Goal: Contribute content: Add original content to the website for others to see

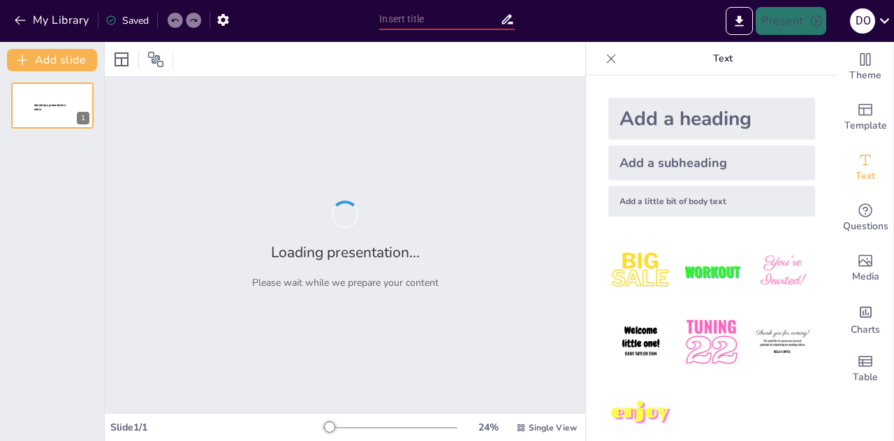
type input "IMPORTANCIA DEL VINCULO EMOCIONAL Y SALUD MENTAL EN LA"
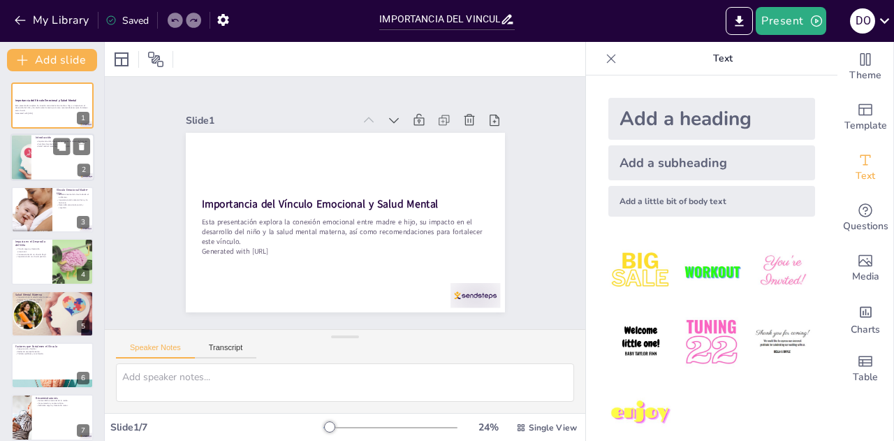
click at [43, 160] on div at bounding box center [52, 158] width 84 height 48
type textarea "Este punto destaca cómo el vínculo emocional es crucial para el desarrollo huma…"
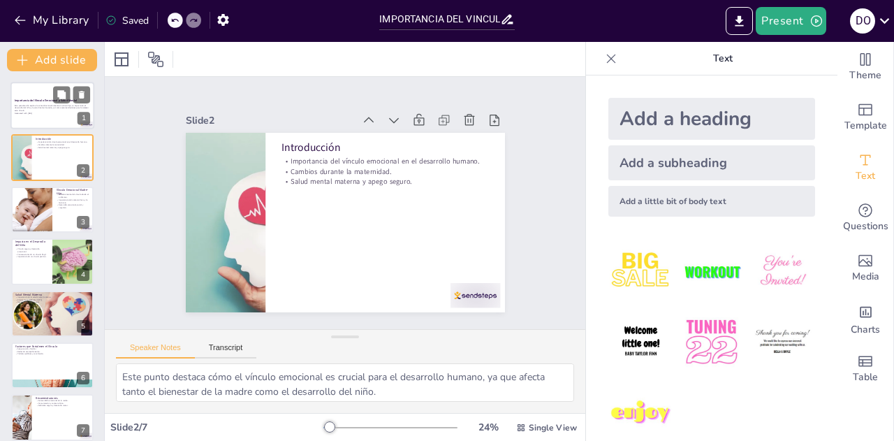
click at [38, 122] on div at bounding box center [52, 106] width 84 height 48
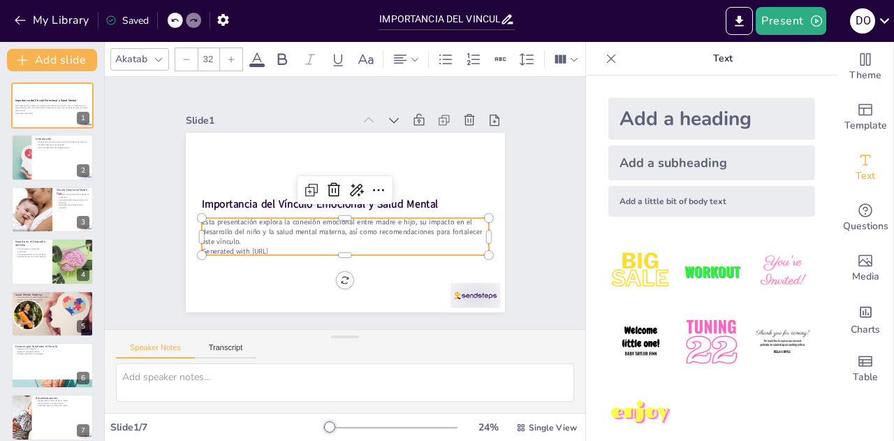
click at [272, 242] on p "Generated with [URL]" at bounding box center [321, 245] width 254 height 152
click at [292, 175] on p "Generated with [URL]" at bounding box center [340, 155] width 286 height 40
click at [286, 242] on p "Generated with [URL]" at bounding box center [297, 208] width 40 height 286
click at [352, 184] on icon at bounding box center [359, 194] width 21 height 21
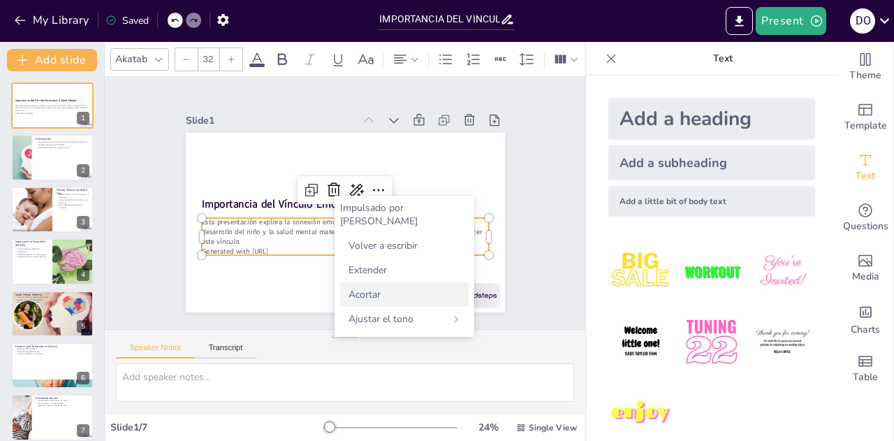
click at [386, 284] on div "Acortar" at bounding box center [404, 294] width 129 height 24
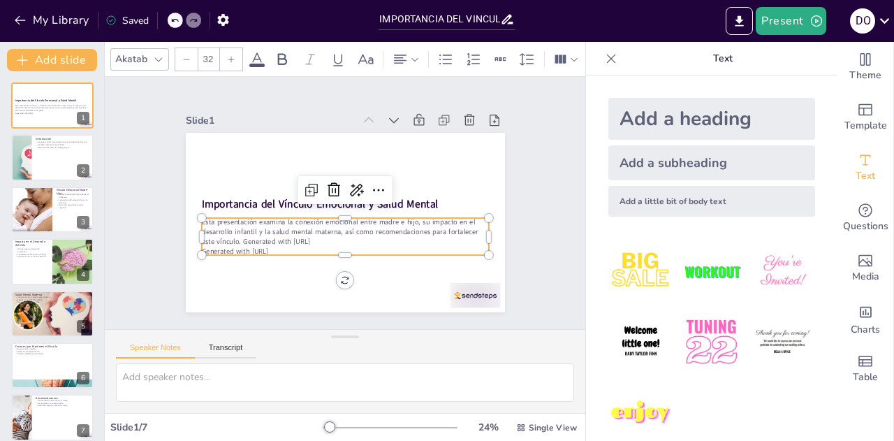
click at [288, 240] on p "Esta presentación examina la conexión emocional entre madre e hijo, su impacto …" at bounding box center [330, 179] width 263 height 170
click at [351, 191] on icon at bounding box center [362, 203] width 24 height 24
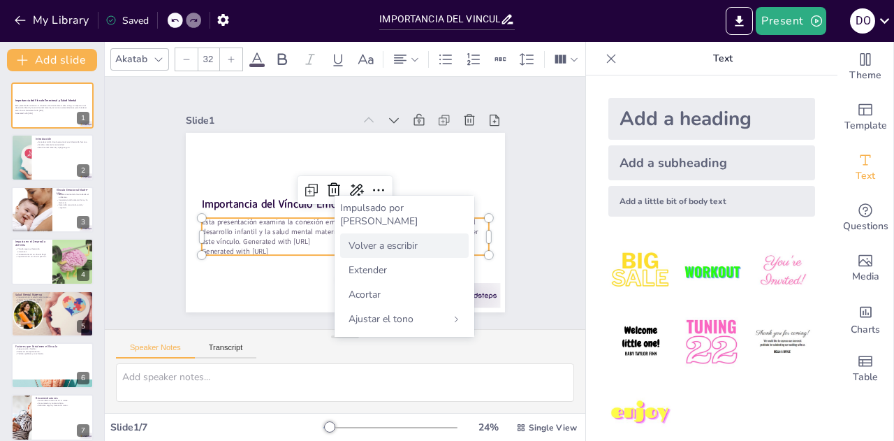
click at [386, 239] on font "Volver a escribir" at bounding box center [383, 245] width 69 height 13
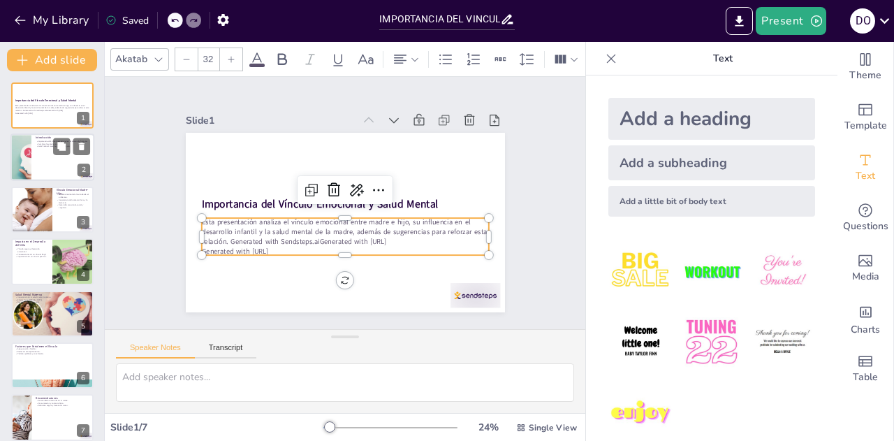
click at [57, 157] on div at bounding box center [52, 158] width 84 height 48
type textarea "Este punto destaca cómo el vínculo emocional es crucial para el desarrollo huma…"
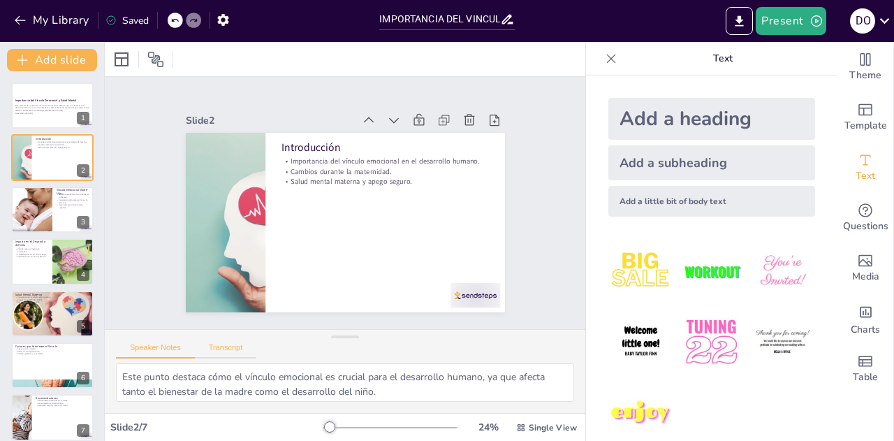
click at [207, 347] on button "Transcript" at bounding box center [226, 350] width 62 height 15
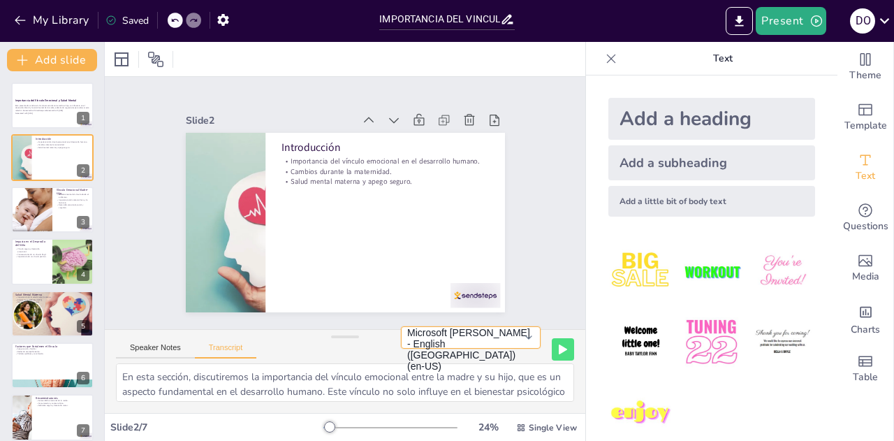
click at [524, 349] on button "Microsoft [PERSON_NAME] - English ([GEOGRAPHIC_DATA]) (en-US)" at bounding box center [471, 337] width 140 height 22
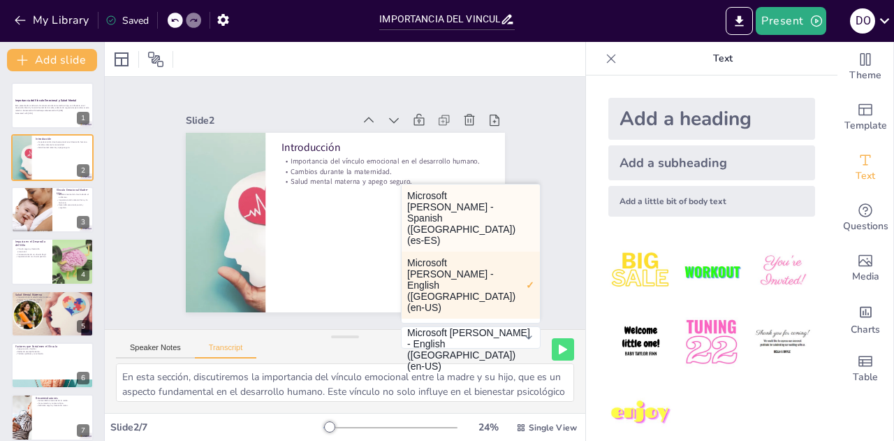
click at [435, 216] on button "Microsoft [PERSON_NAME] - Spanish ([GEOGRAPHIC_DATA]) (es-ES)" at bounding box center [471, 217] width 138 height 67
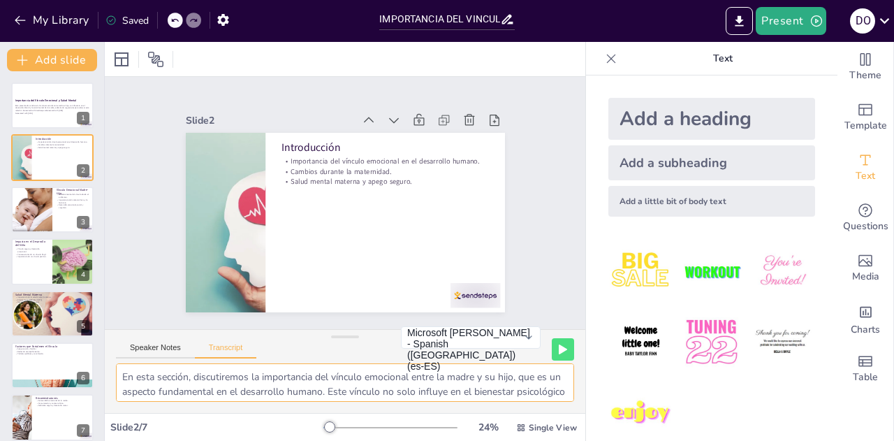
click at [365, 383] on textarea "En esta sección, discutiremos la importancia del vínculo emocional entre la mad…" at bounding box center [345, 382] width 458 height 38
click at [45, 301] on p "Necesidad de apoyo social." at bounding box center [52, 301] width 75 height 3
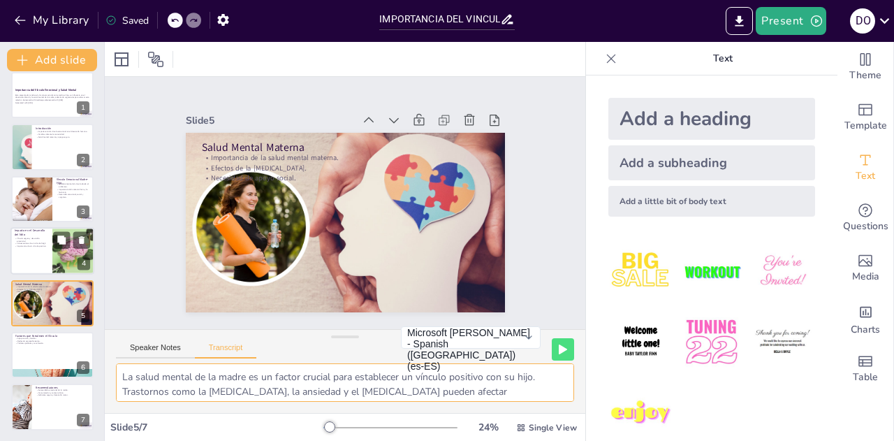
click at [28, 248] on div "Vínculo seguro y desarrollo emocional. Consecuencias de un vínculo frágil. Impo…" at bounding box center [32, 242] width 34 height 12
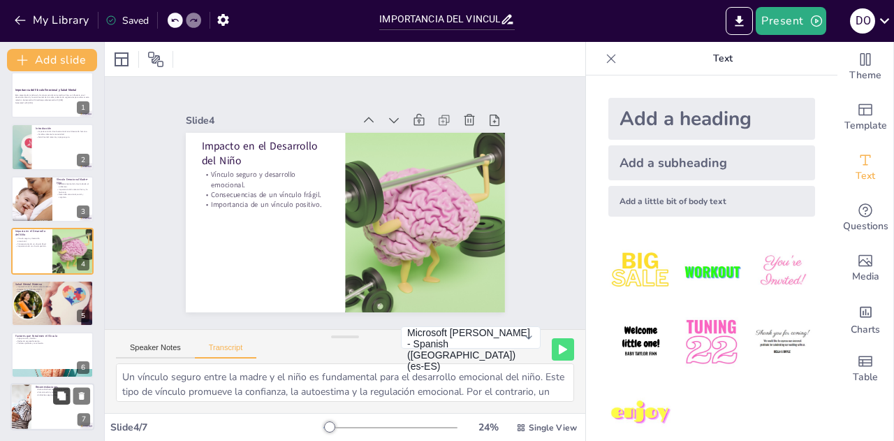
click at [55, 401] on button at bounding box center [61, 396] width 17 height 17
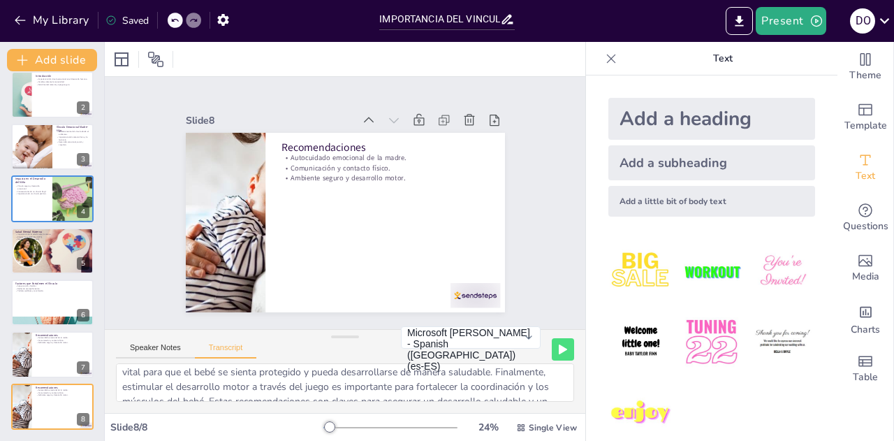
scroll to position [105, 0]
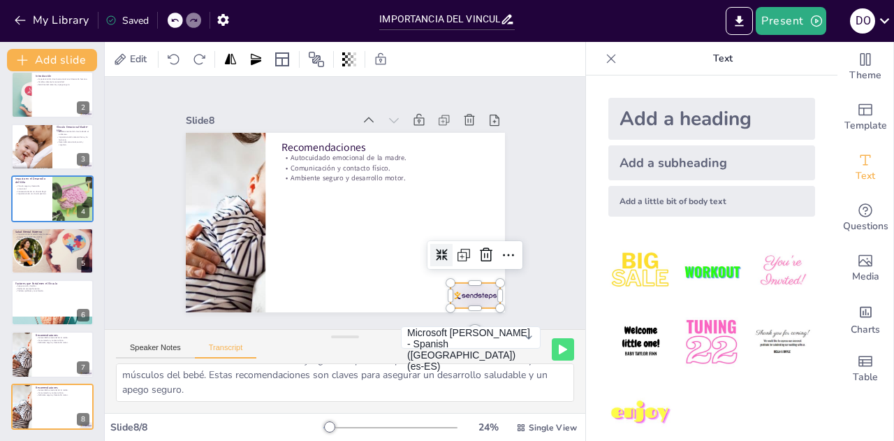
click at [455, 319] on div at bounding box center [427, 340] width 56 height 43
click at [425, 326] on icon at bounding box center [416, 335] width 18 height 19
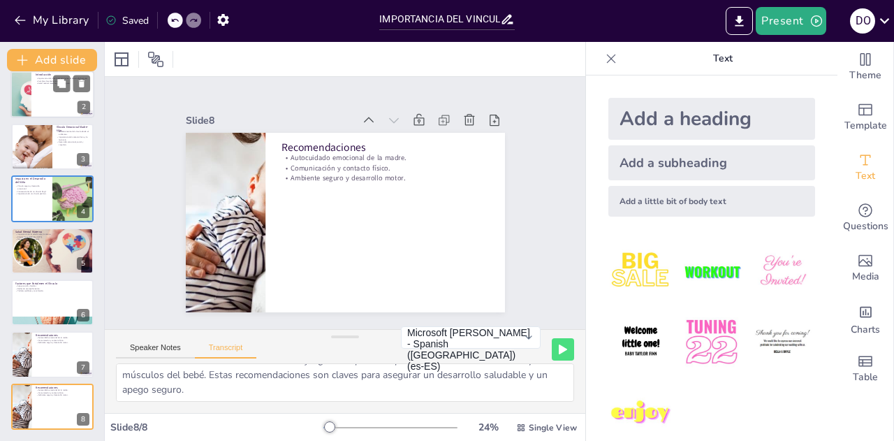
click at [34, 87] on div at bounding box center [52, 95] width 84 height 48
type textarea "En esta sección, discutiremos la importancia del vínculo emocional entre la mad…"
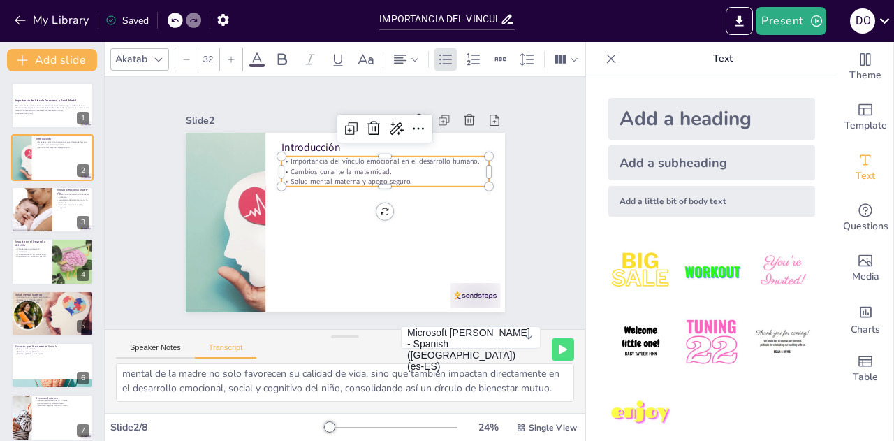
click at [331, 175] on p "Salud mental materna y apego seguro." at bounding box center [319, 166] width 31 height 208
click at [362, 175] on p "Salud mental materna y apego seguro." at bounding box center [367, 243] width 10 height 208
click at [43, 117] on div at bounding box center [52, 106] width 84 height 48
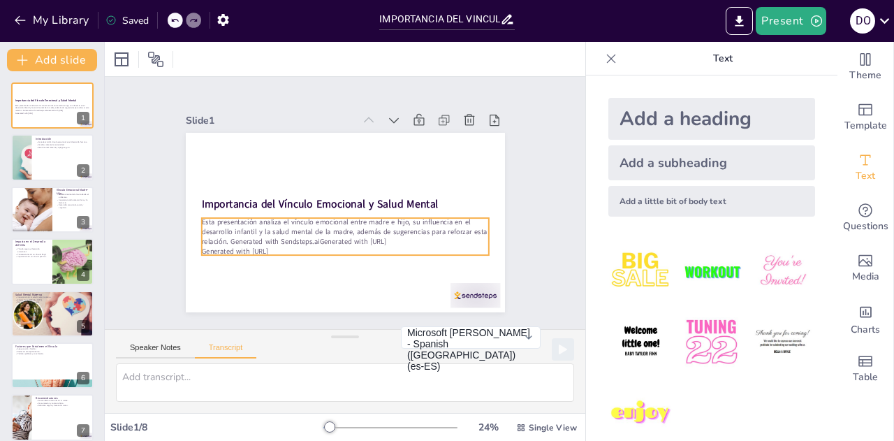
click at [274, 242] on p "Generated with [URL]" at bounding box center [325, 247] width 266 height 126
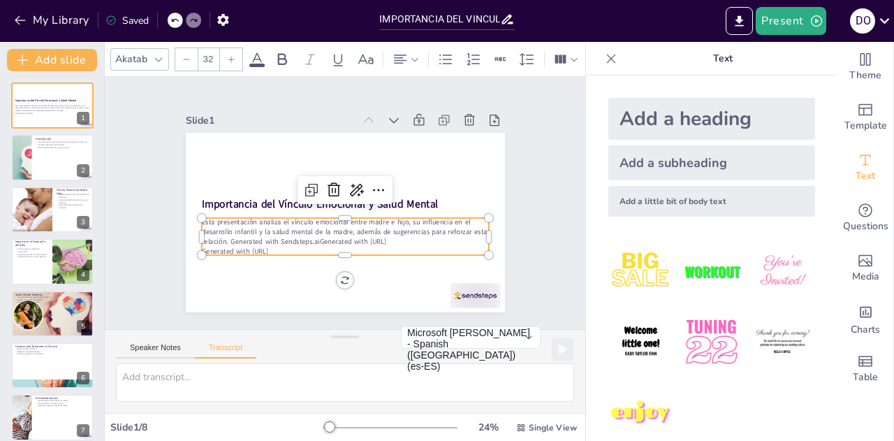
click at [282, 242] on p "Generated with [URL]" at bounding box center [382, 171] width 200 height 220
click at [274, 242] on p "Generated with [URL]" at bounding box center [313, 239] width 220 height 200
drag, startPoint x: 282, startPoint y: 245, endPoint x: 222, endPoint y: 238, distance: 60.5
click at [277, 238] on div "Esta presentación analiza el vínculo emocional entre madre e hijo, su influenci…" at bounding box center [312, 206] width 70 height 290
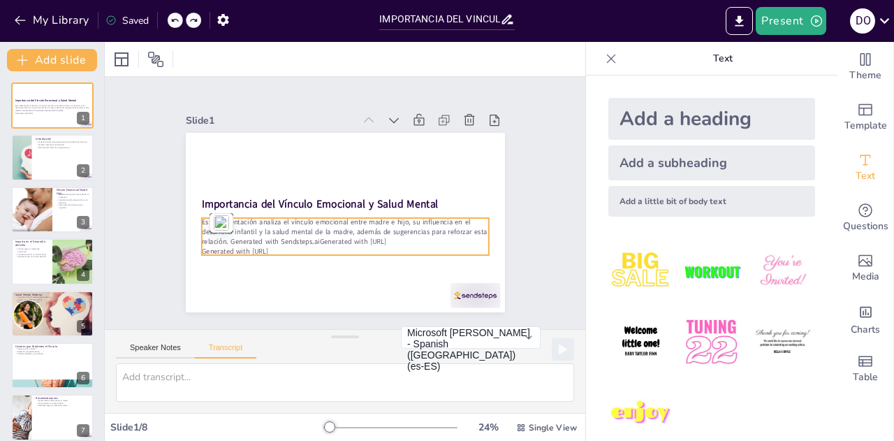
click at [279, 237] on p "Esta presentación analiza el vínculo emocional entre madre e hijo, su influenci…" at bounding box center [324, 183] width 215 height 233
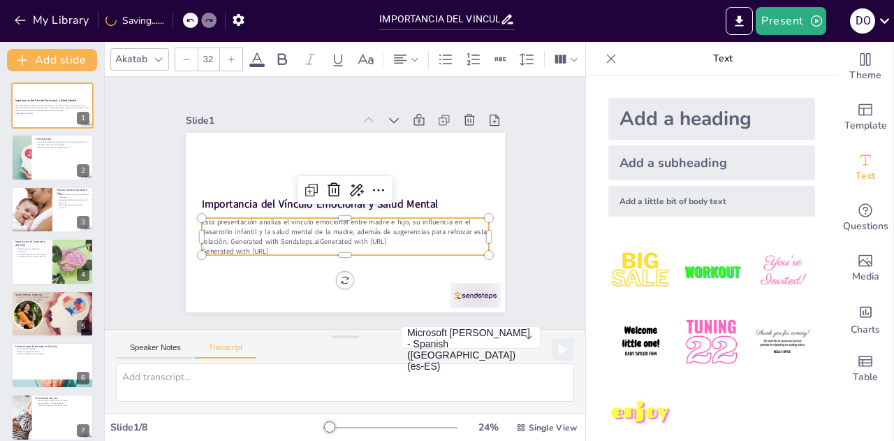
click at [282, 246] on p "Generated with [URL]" at bounding box center [317, 242] width 238 height 177
click at [282, 246] on p "Generated with [URL]" at bounding box center [321, 245] width 254 height 152
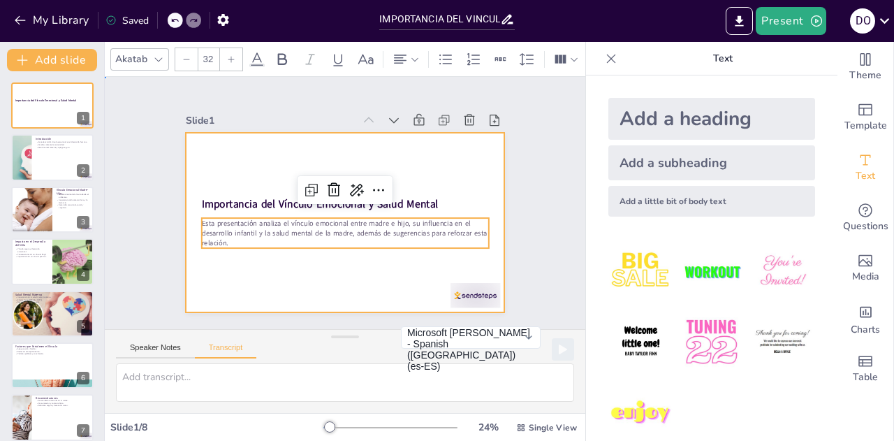
click at [249, 159] on div at bounding box center [337, 221] width 365 height 294
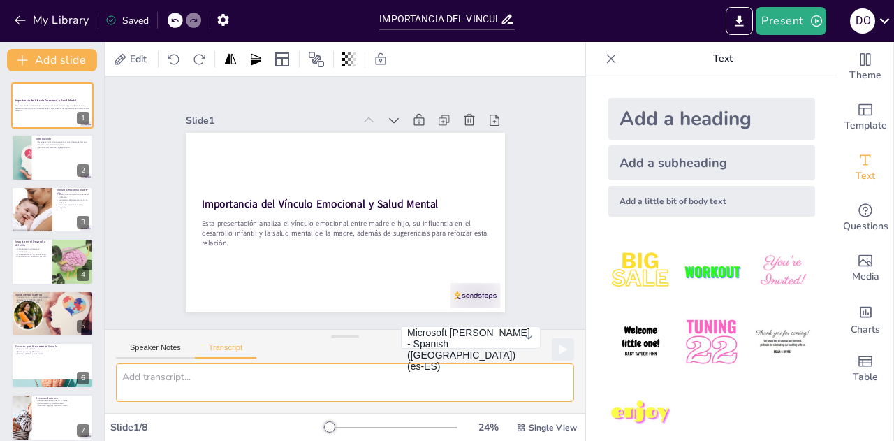
click at [193, 382] on textarea at bounding box center [345, 382] width 458 height 38
type textarea "m"
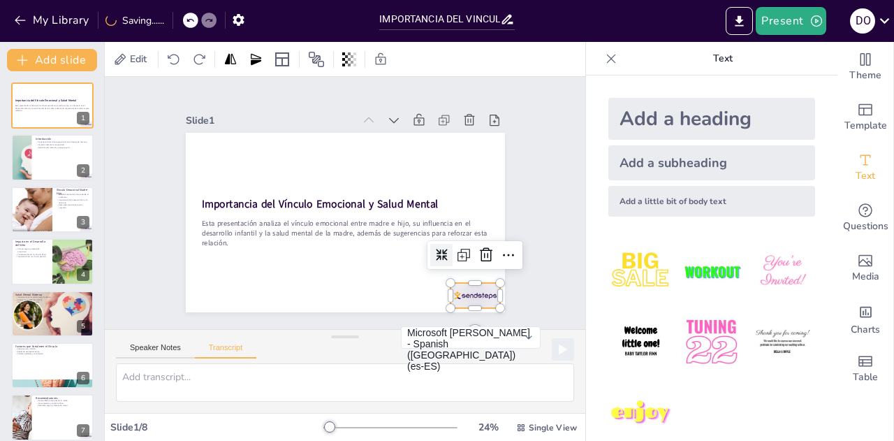
click at [457, 303] on div at bounding box center [453, 320] width 54 height 35
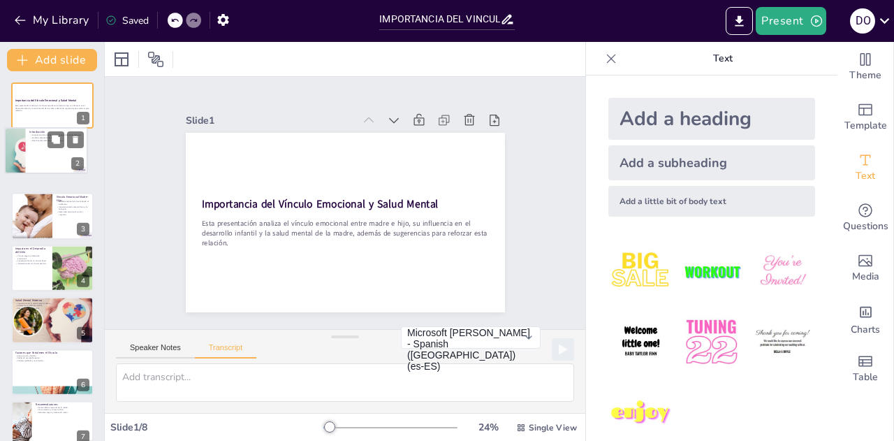
click at [30, 127] on div "Introducción Importancia del vínculo emocional en el desarrollo humano. Cambios…" at bounding box center [46, 127] width 82 height 0
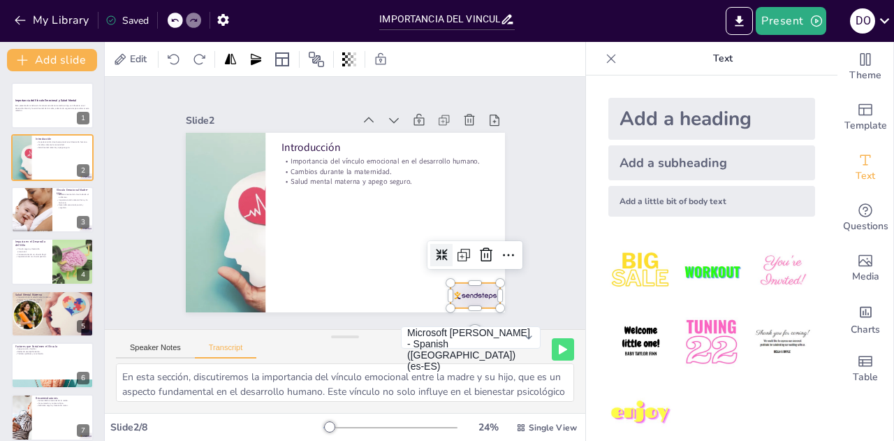
click at [455, 319] on div at bounding box center [427, 340] width 56 height 43
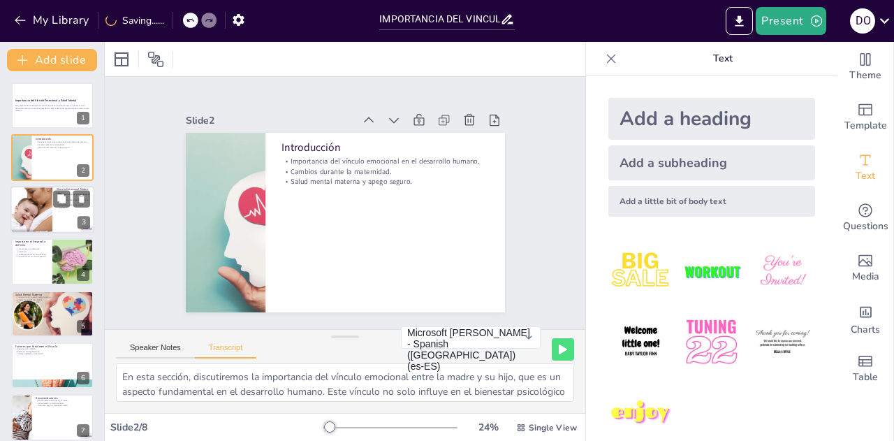
click at [32, 210] on div at bounding box center [32, 210] width 48 height 48
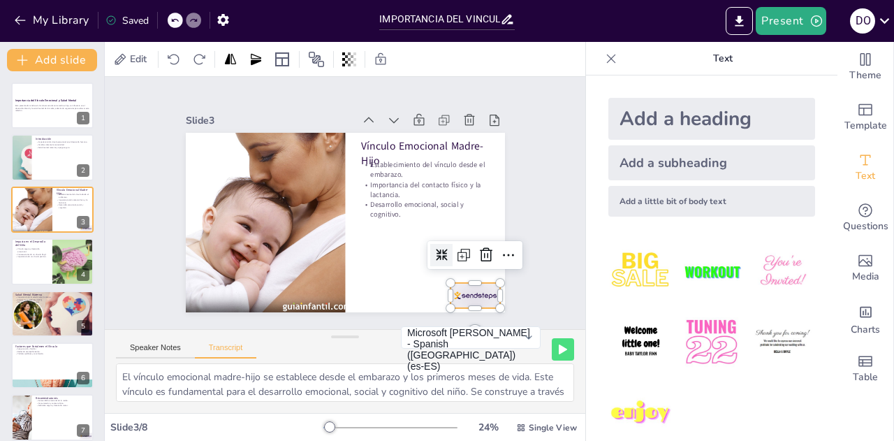
click at [480, 303] on div at bounding box center [453, 320] width 54 height 35
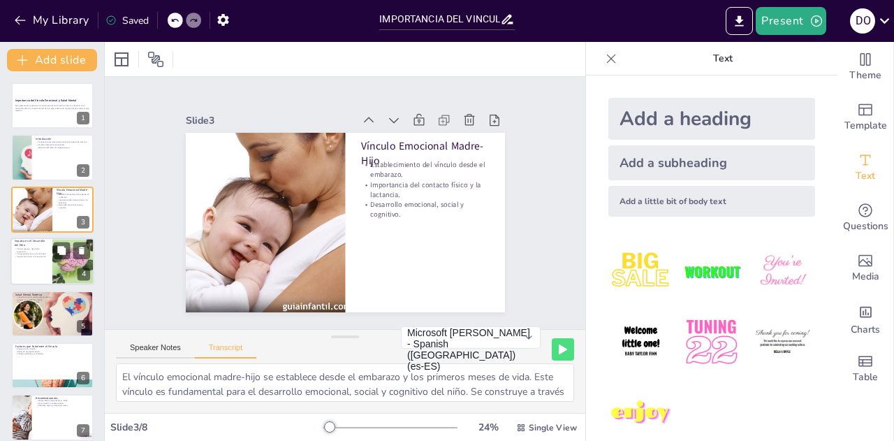
click at [52, 244] on div at bounding box center [73, 262] width 71 height 48
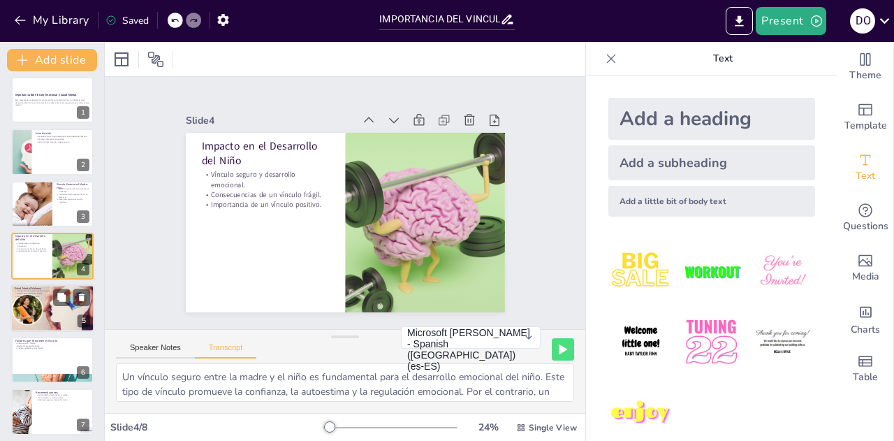
click at [32, 299] on div at bounding box center [53, 308] width 90 height 48
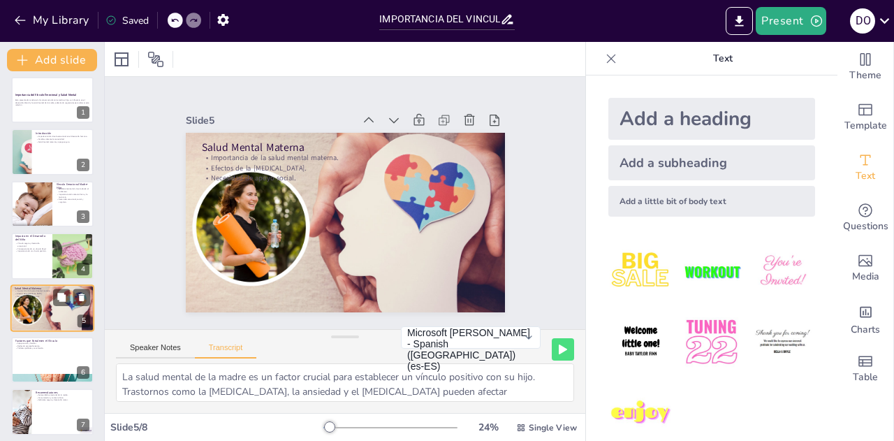
scroll to position [57, 0]
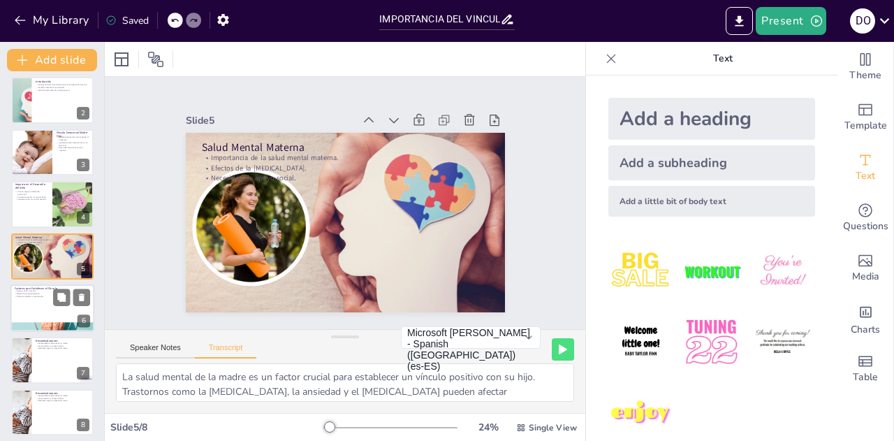
click at [42, 305] on div at bounding box center [52, 308] width 84 height 48
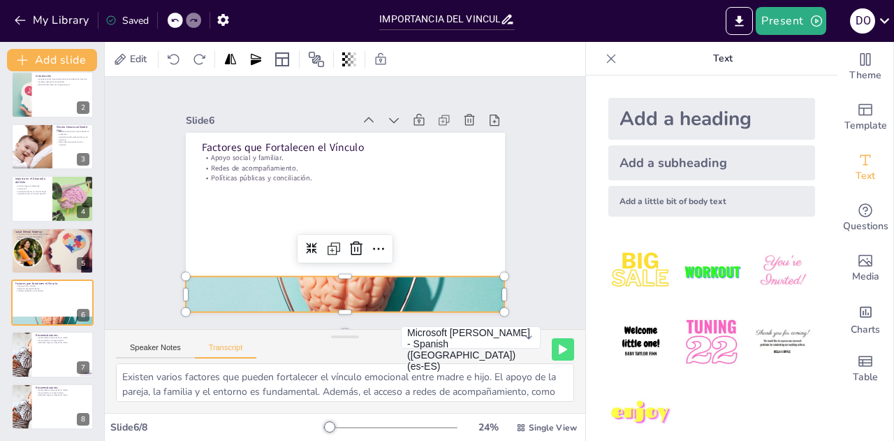
click at [341, 285] on div at bounding box center [272, 257] width 360 height 384
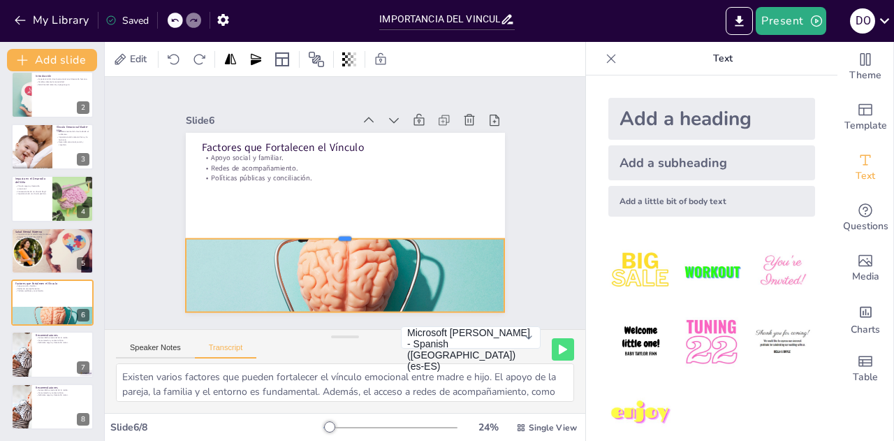
drag, startPoint x: 331, startPoint y: 270, endPoint x: 338, endPoint y: 232, distance: 39.2
click at [338, 232] on div at bounding box center [333, 231] width 296 height 140
click at [22, 342] on div at bounding box center [20, 355] width 71 height 48
type textarea "Para fortalecer el vínculo emocional entre madre e hijo, es fundamental que la …"
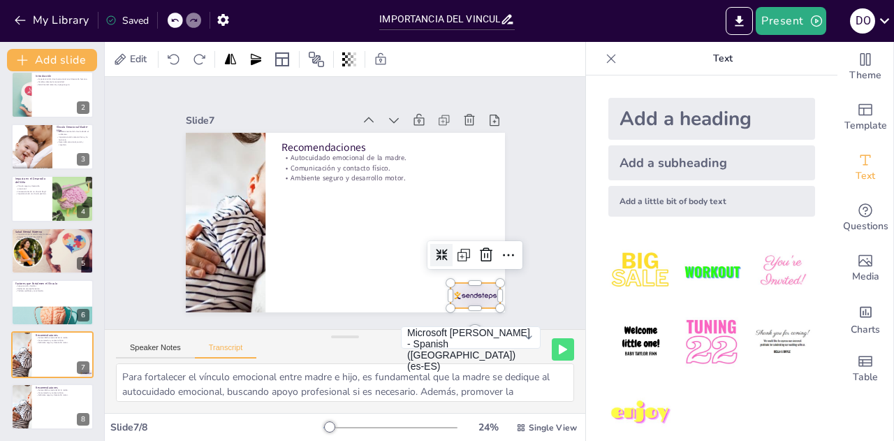
click at [282, 316] on div at bounding box center [267, 342] width 30 height 52
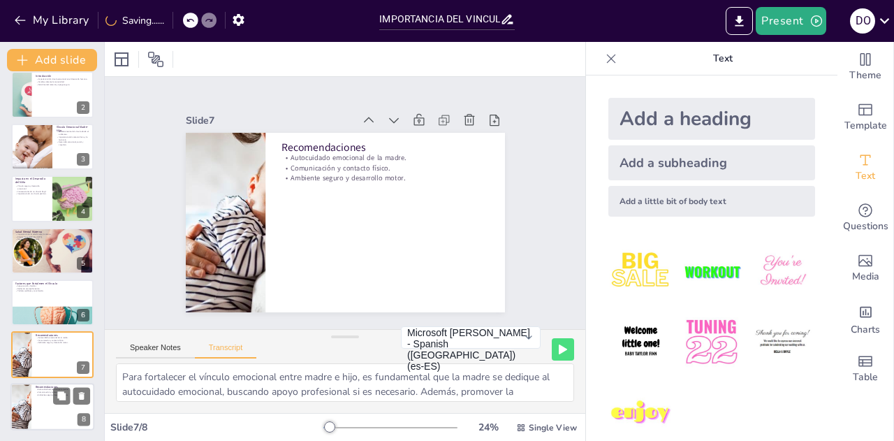
click at [41, 395] on p "Ambiente seguro y desarrollo motor." at bounding box center [63, 394] width 55 height 3
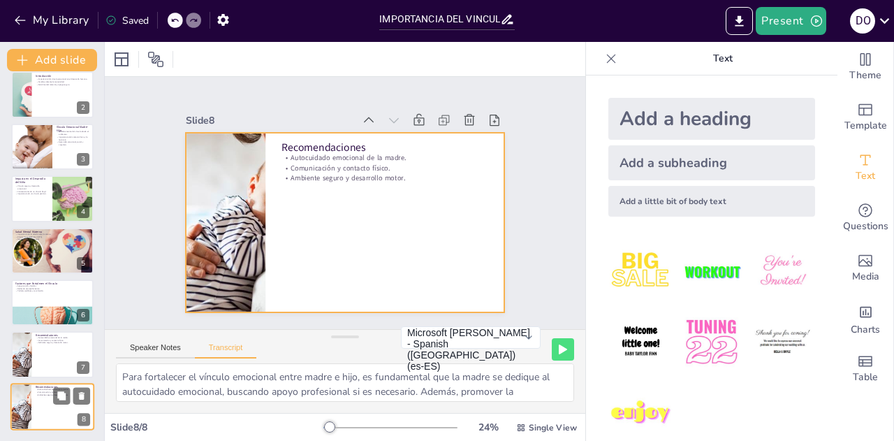
click at [32, 405] on div at bounding box center [52, 407] width 84 height 48
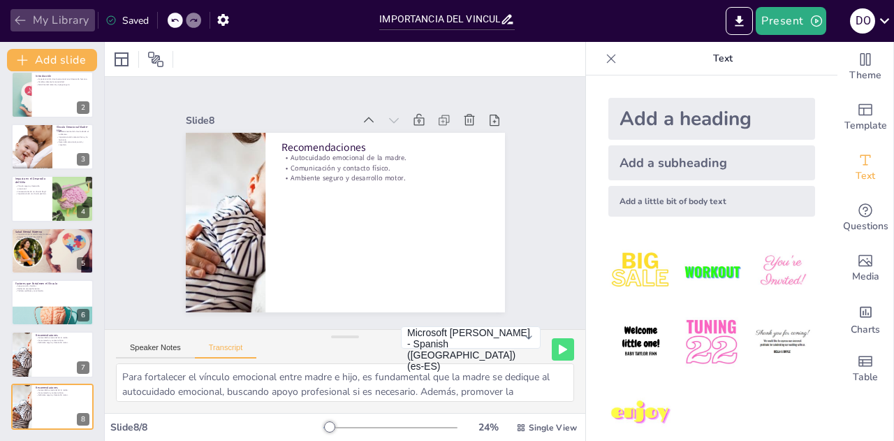
click at [16, 25] on icon "button" at bounding box center [20, 20] width 14 height 14
